Goal: Information Seeking & Learning: Learn about a topic

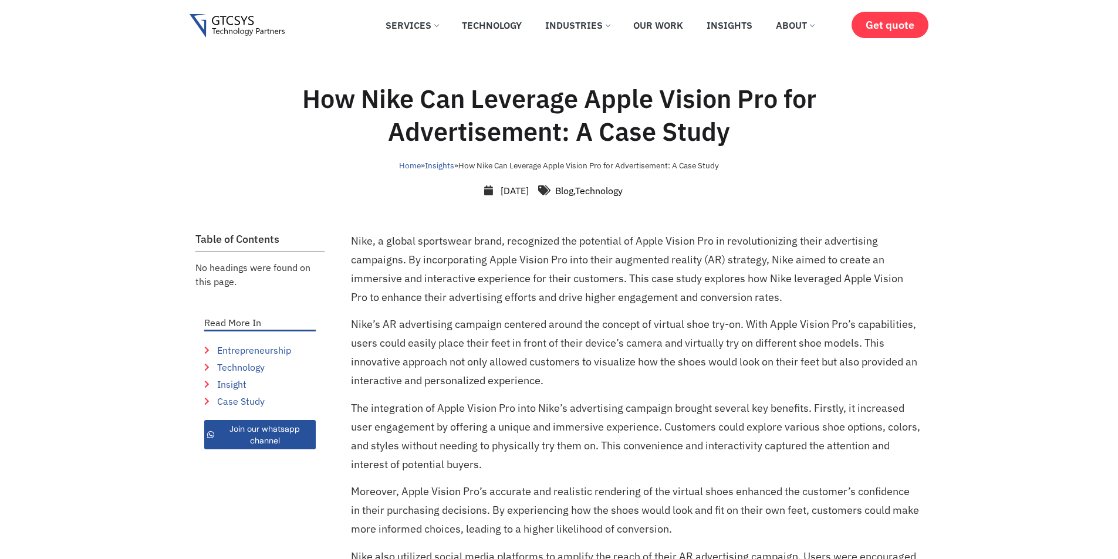
drag, startPoint x: 20, startPoint y: 196, endPoint x: 28, endPoint y: 190, distance: 10.0
